Goal: Browse casually: Explore the website without a specific task or goal

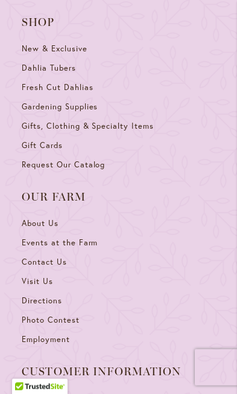
scroll to position [6602, 0]
click at [58, 217] on span "About Us" at bounding box center [40, 222] width 37 height 10
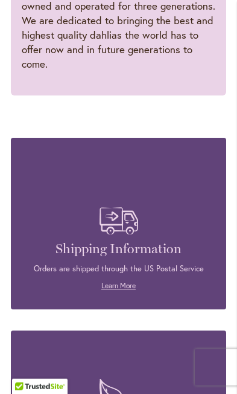
scroll to position [2028, 0]
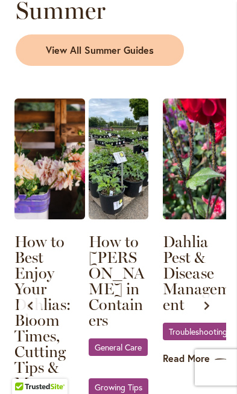
scroll to position [1621, 0]
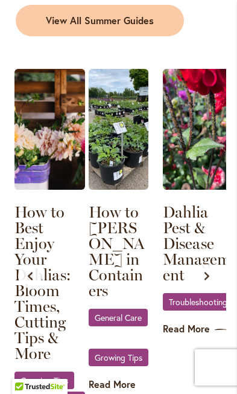
click at [36, 264] on button "Previous slide" at bounding box center [30, 276] width 24 height 24
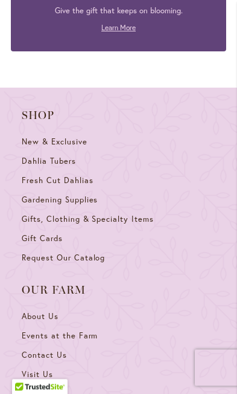
scroll to position [4224, 0]
click at [89, 194] on span "Gardening Supplies" at bounding box center [60, 199] width 76 height 10
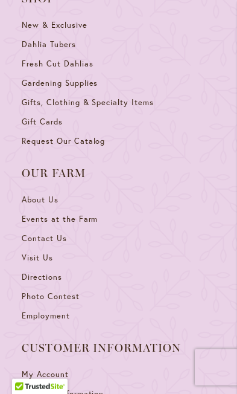
scroll to position [2911, 0]
click at [69, 290] on span "Photo Contest" at bounding box center [51, 295] width 58 height 10
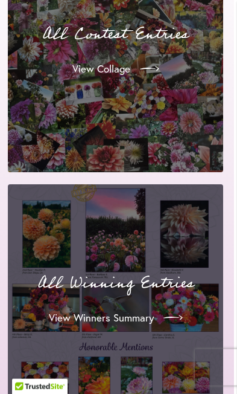
scroll to position [1617, 3]
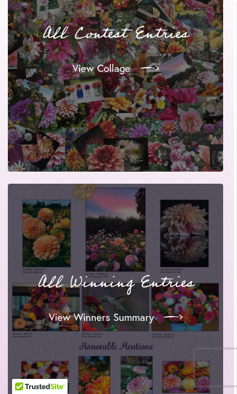
click at [168, 311] on icon at bounding box center [173, 316] width 19 height 19
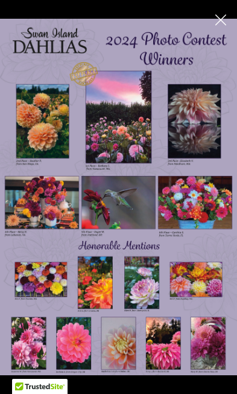
click at [57, 159] on img at bounding box center [118, 196] width 237 height 355
